Goal: Task Accomplishment & Management: Manage account settings

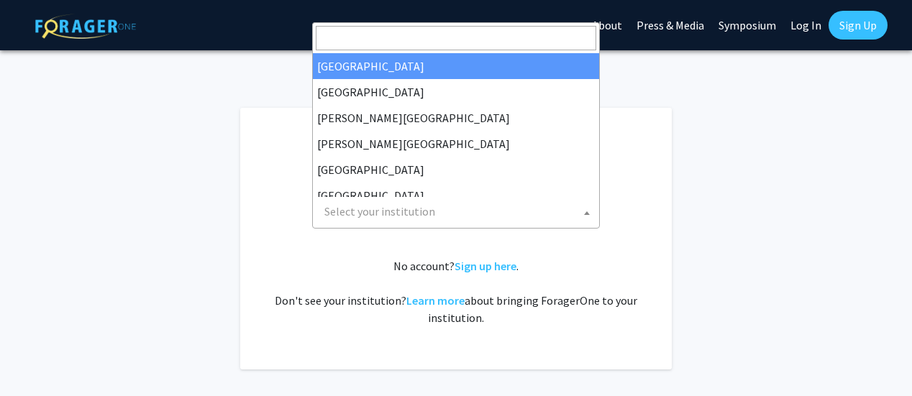
click at [443, 216] on span "Select your institution" at bounding box center [459, 211] width 281 height 29
select select "34"
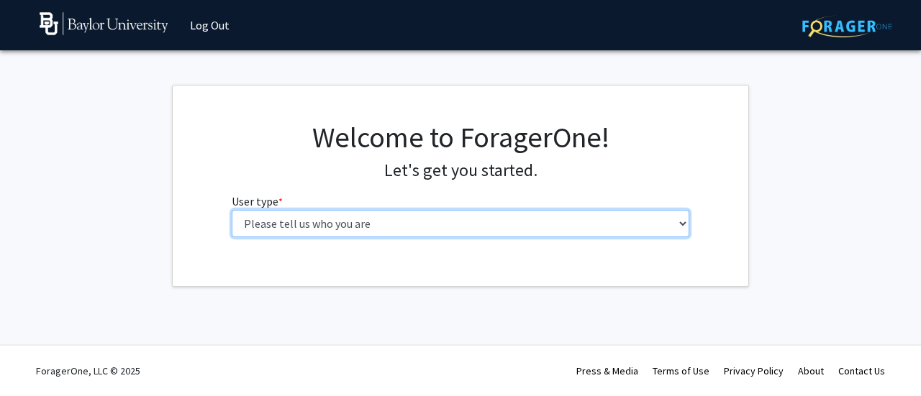
click at [435, 219] on select "Please tell us who you are Undergraduate Student Master's Student Doctoral Cand…" at bounding box center [461, 223] width 458 height 27
select select "1: undergrad"
click at [232, 210] on select "Please tell us who you are Undergraduate Student Master's Student Doctoral Cand…" at bounding box center [461, 223] width 458 height 27
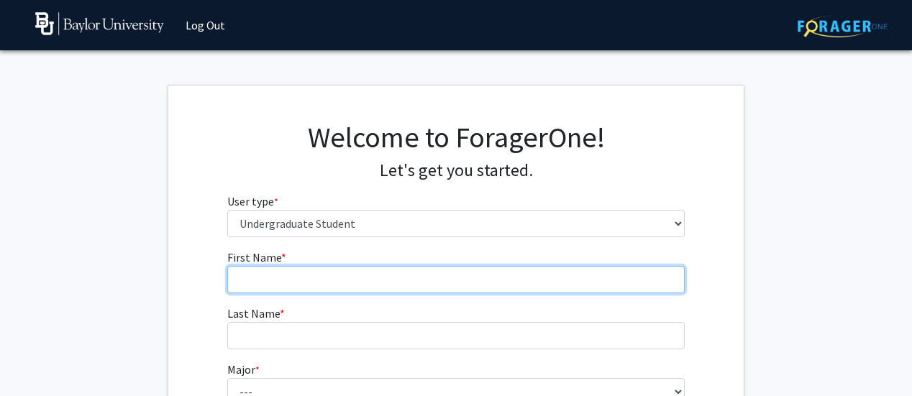
click at [527, 281] on input "First Name * required" at bounding box center [456, 279] width 458 height 27
type input "Sarah"
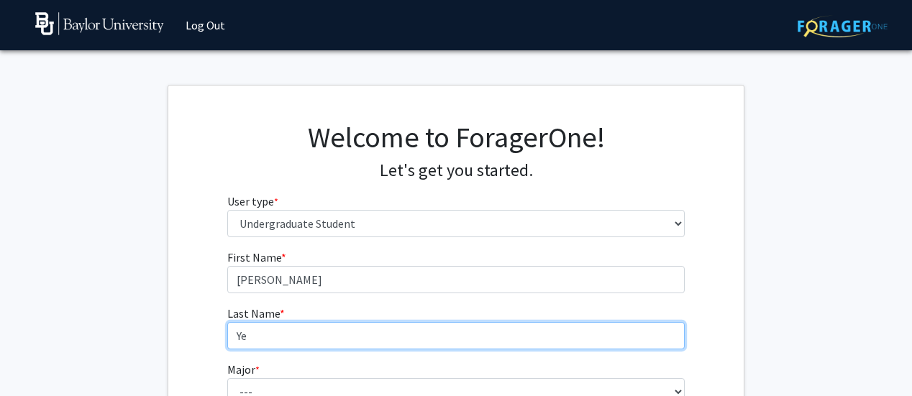
type input "Ye"
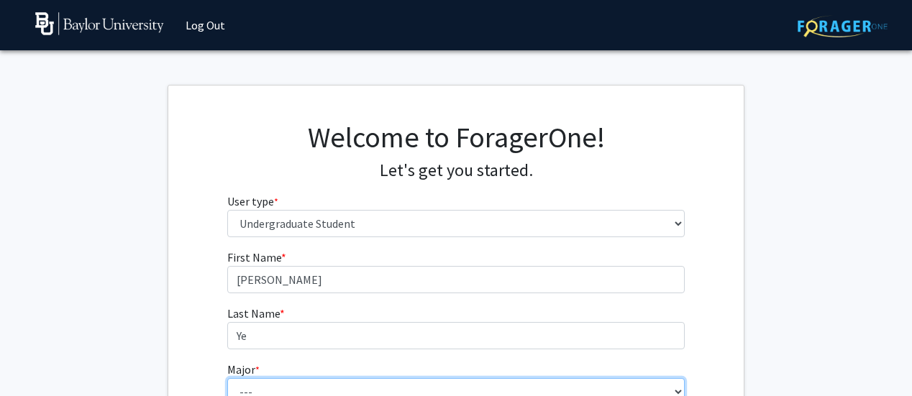
scroll to position [9, 0]
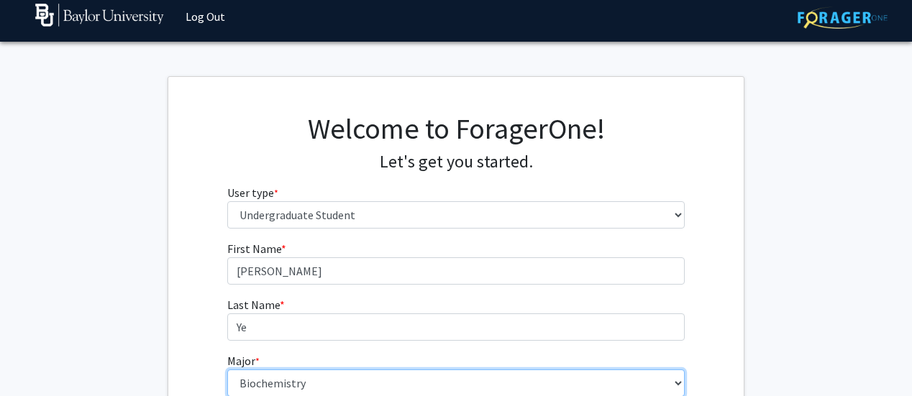
select select "16: 2681"
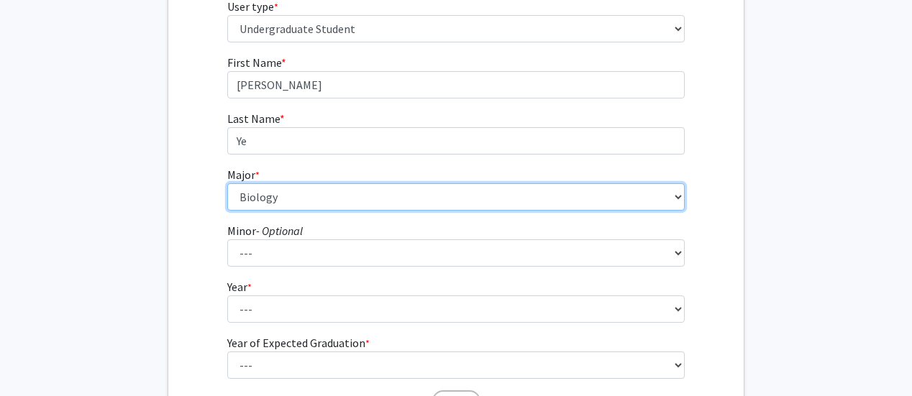
scroll to position [224, 0]
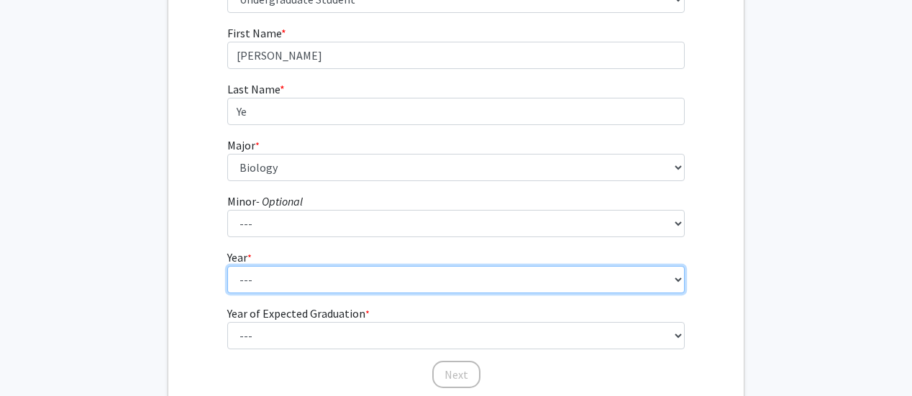
click at [340, 288] on select "--- First-year Sophomore Junior Senior Postbaccalaureate Certificate" at bounding box center [456, 279] width 458 height 27
click at [338, 289] on select "--- First-year Sophomore Junior Senior Postbaccalaureate Certificate" at bounding box center [456, 279] width 458 height 27
select select "1: first-year"
click at [227, 266] on select "--- First-year Sophomore Junior Senior Postbaccalaureate Certificate" at bounding box center [456, 279] width 458 height 27
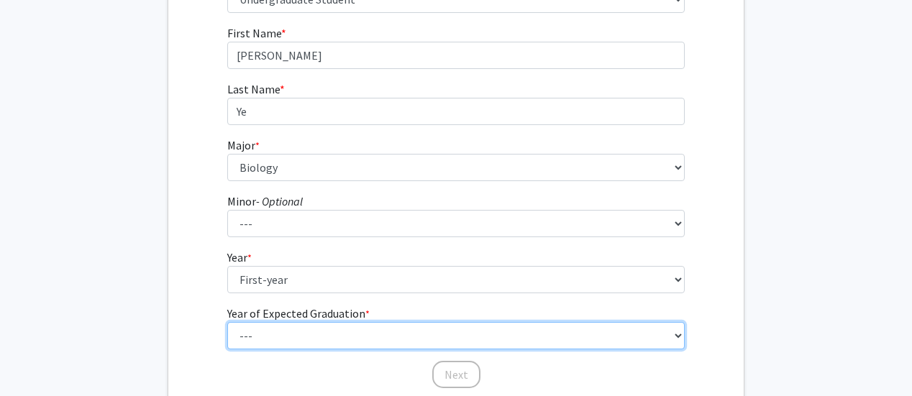
click at [338, 333] on select "--- 2025 2026 2027 2028 2029 2030 2031 2032 2033 2034" at bounding box center [456, 335] width 458 height 27
select select "5: 2029"
click at [227, 322] on select "--- 2025 2026 2027 2028 2029 2030 2031 2032 2033 2034" at bounding box center [456, 335] width 458 height 27
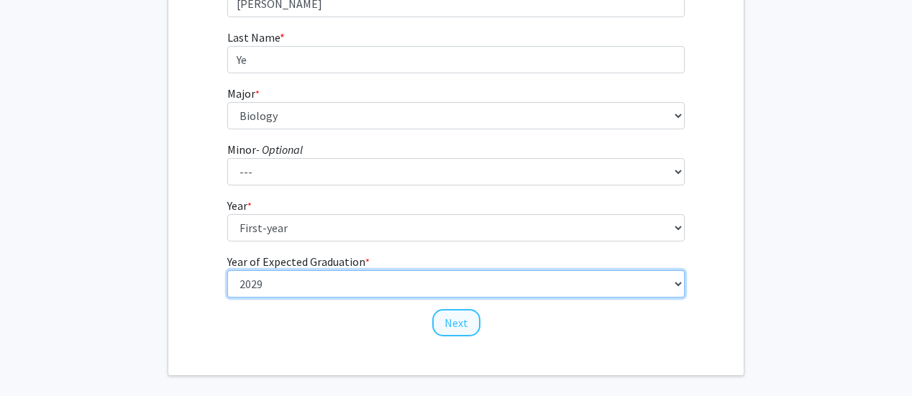
scroll to position [296, 0]
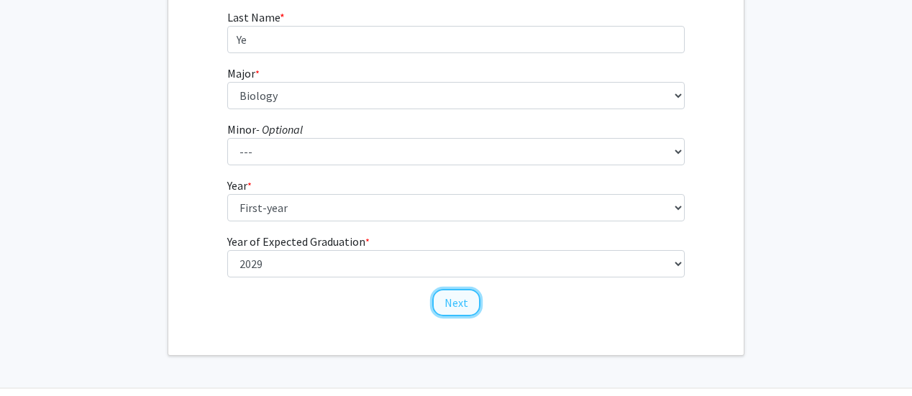
click at [468, 301] on button "Next" at bounding box center [456, 302] width 48 height 27
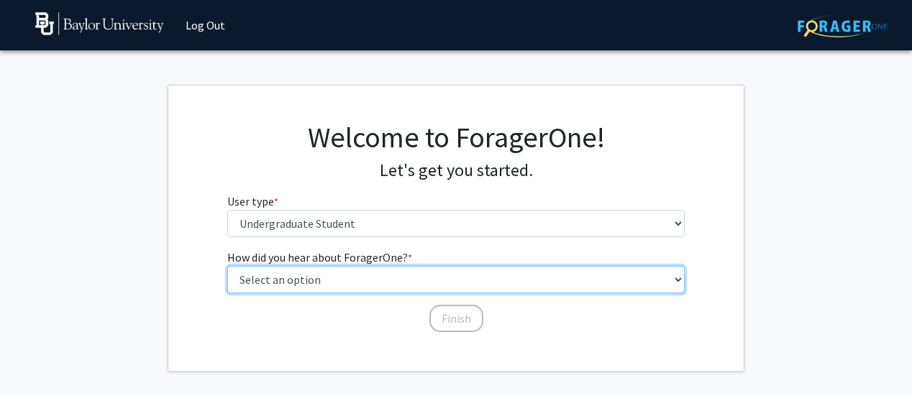
click at [388, 281] on select "Select an option Peer/student recommendation Faculty/staff recommendation Unive…" at bounding box center [456, 279] width 458 height 27
select select "2: faculty_recommendation"
click at [227, 266] on select "Select an option Peer/student recommendation Faculty/staff recommendation Unive…" at bounding box center [456, 279] width 458 height 27
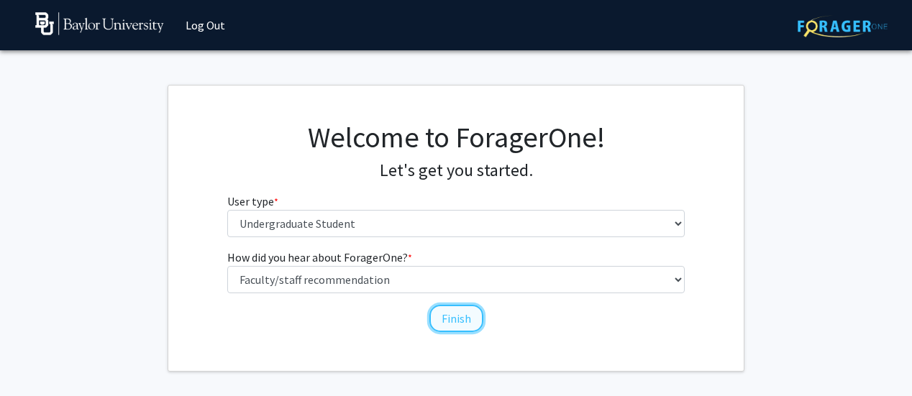
click at [453, 319] on button "Finish" at bounding box center [456, 318] width 54 height 27
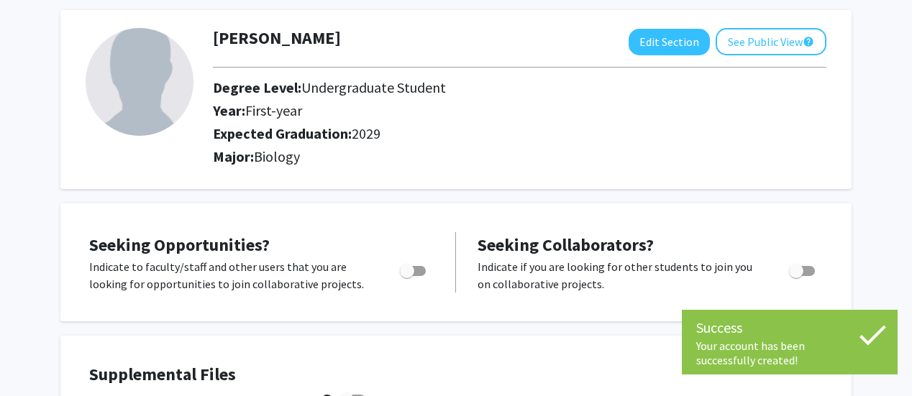
scroll to position [144, 0]
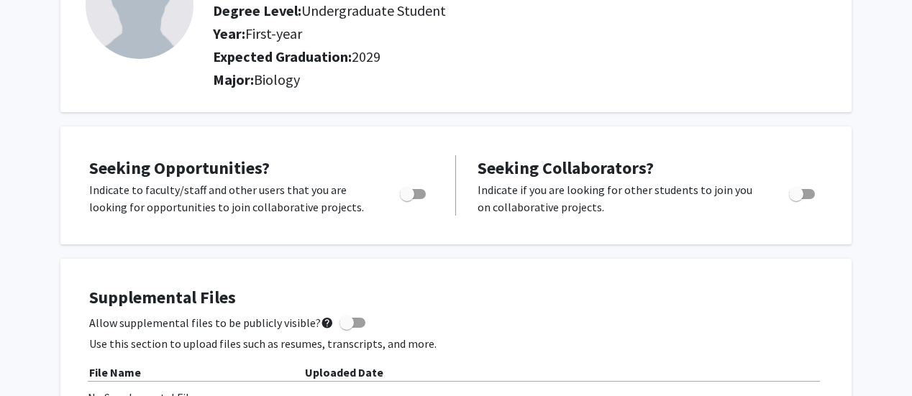
click at [412, 196] on span "Toggle" at bounding box center [407, 194] width 14 height 14
click at [407, 199] on input "Are you actively seeking opportunities?" at bounding box center [406, 199] width 1 height 1
checkbox input "true"
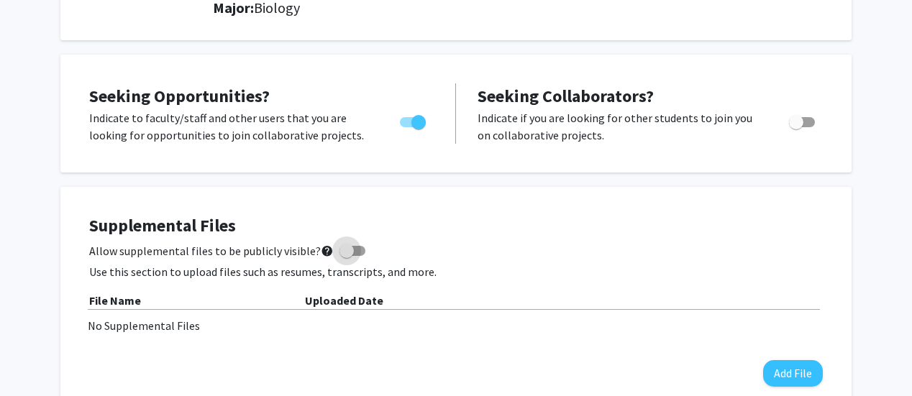
click at [357, 257] on label "Allow supplemental files to be publicly visible? help" at bounding box center [227, 250] width 276 height 17
click at [347, 257] on input "Allow supplemental files to be publicly visible? help" at bounding box center [346, 256] width 1 height 1
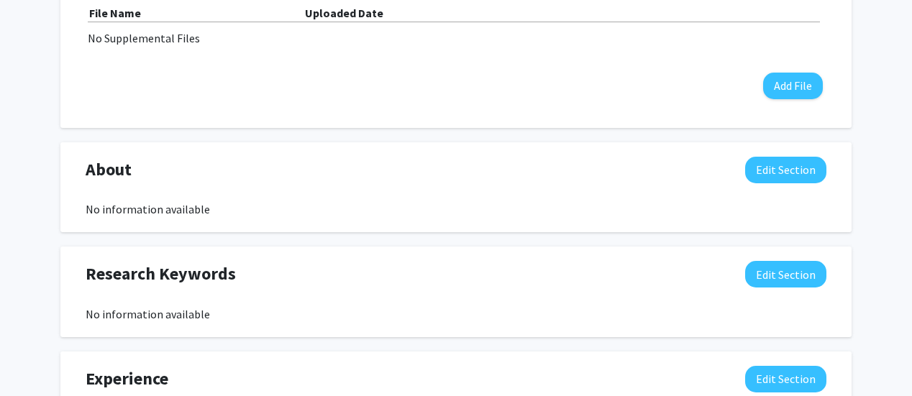
scroll to position [647, 0]
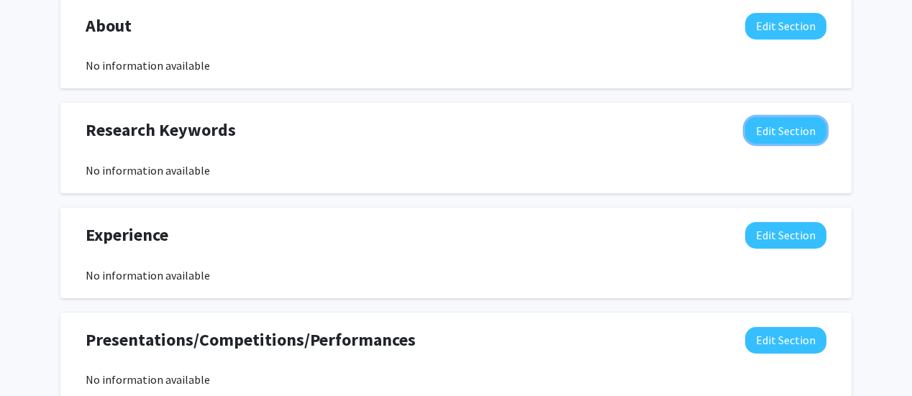
click at [775, 123] on button "Edit Section" at bounding box center [785, 130] width 81 height 27
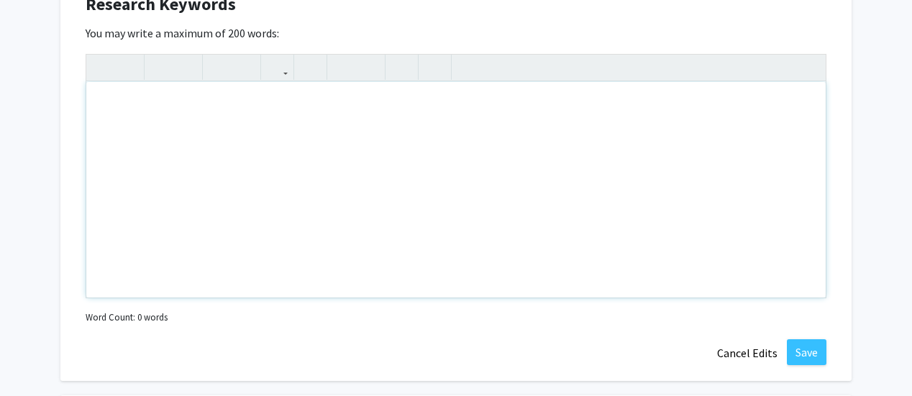
scroll to position [804, 0]
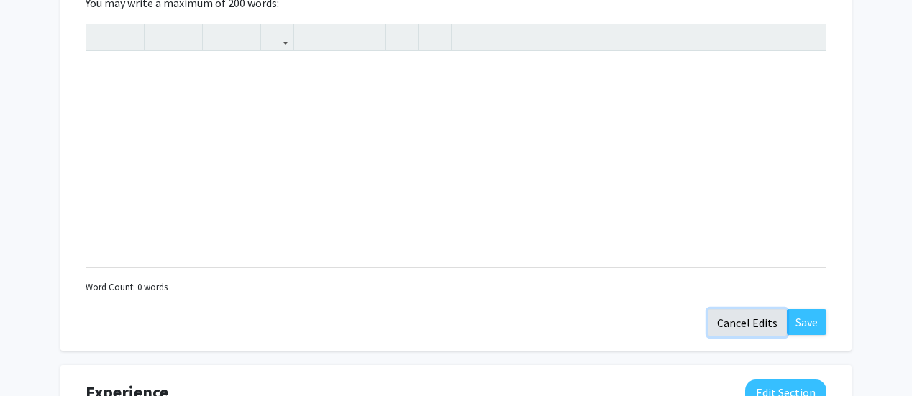
click at [746, 332] on button "Cancel Edits" at bounding box center [747, 322] width 79 height 27
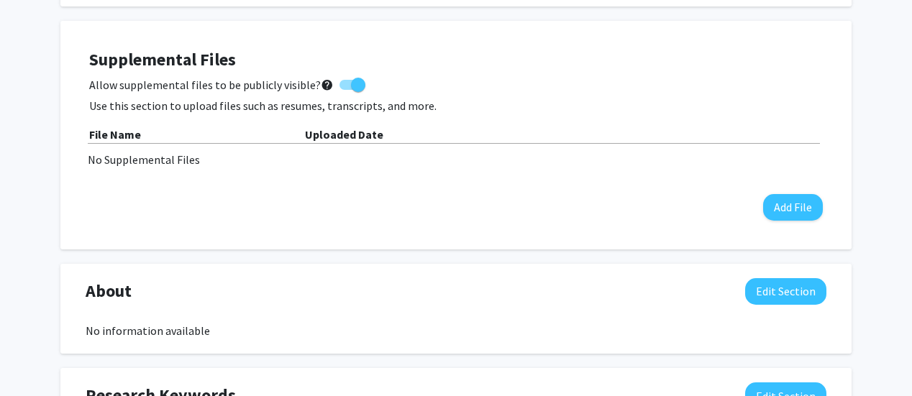
scroll to position [360, 0]
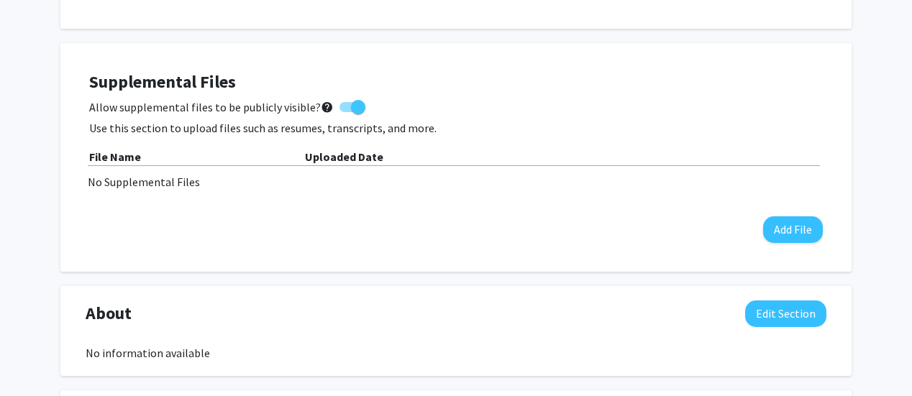
click at [359, 104] on div "Allow supplemental files to be publicly visible? help" at bounding box center [456, 107] width 734 height 17
click at [340, 108] on span at bounding box center [353, 107] width 26 height 10
click at [346, 112] on input "Allow supplemental files to be publicly visible? help" at bounding box center [346, 112] width 1 height 1
checkbox input "false"
